Goal: Find contact information: Find contact information

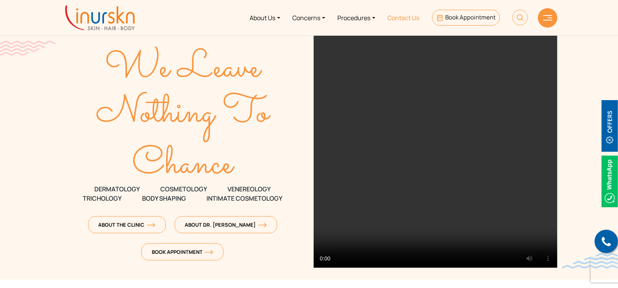
drag, startPoint x: 412, startPoint y: 17, endPoint x: 433, endPoint y: 105, distance: 90.0
click at [412, 17] on link "Contact Us" at bounding box center [403, 17] width 44 height 29
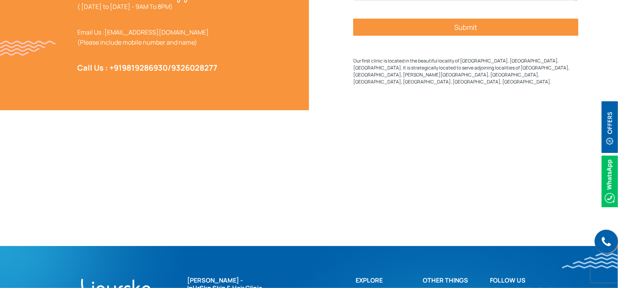
scroll to position [555, 0]
